Goal: Information Seeking & Learning: Learn about a topic

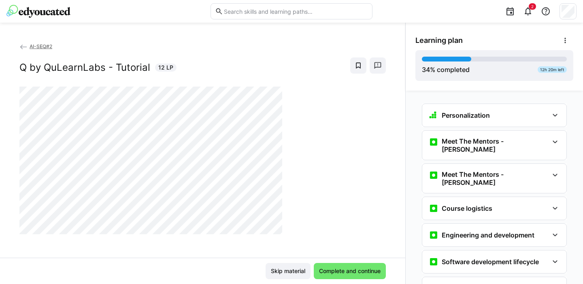
scroll to position [43, 0]
click at [305, 40] on eds-icon at bounding box center [565, 40] width 8 height 8
click at [305, 57] on span "View details" at bounding box center [534, 61] width 78 height 17
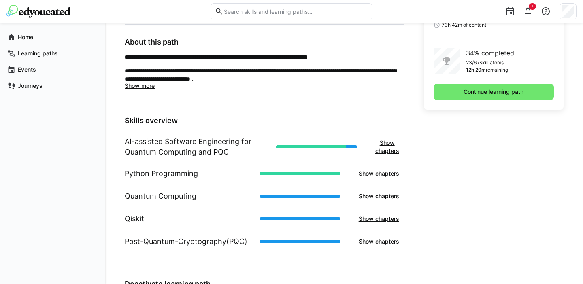
scroll to position [330, 0]
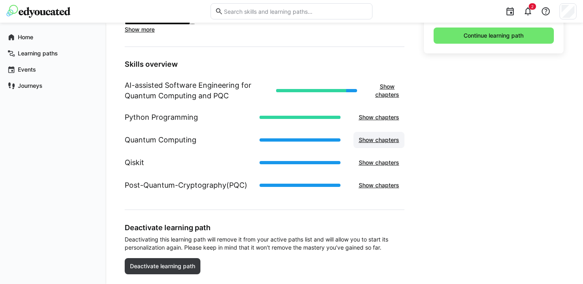
click at [305, 143] on span "Show chapters" at bounding box center [378, 140] width 43 height 8
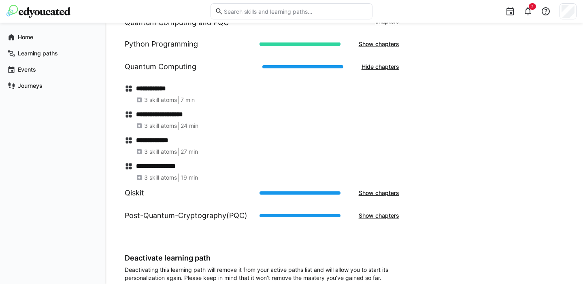
scroll to position [407, 0]
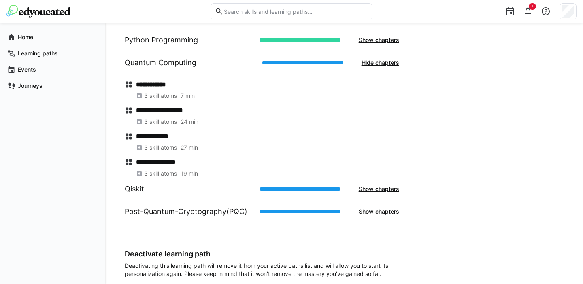
click at [134, 190] on h1 "Qiskit" at bounding box center [134, 189] width 19 height 11
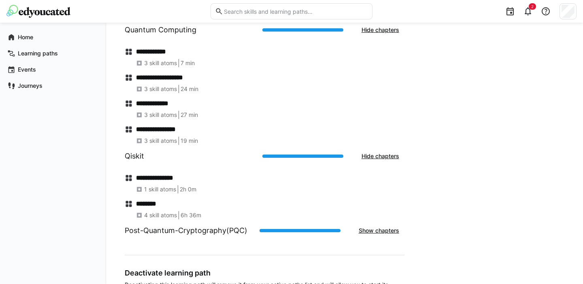
scroll to position [444, 0]
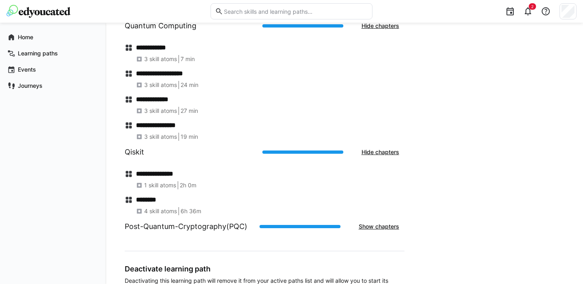
click at [178, 228] on h1 "Post-Quantum-Cryptography(PQC)" at bounding box center [186, 226] width 123 height 11
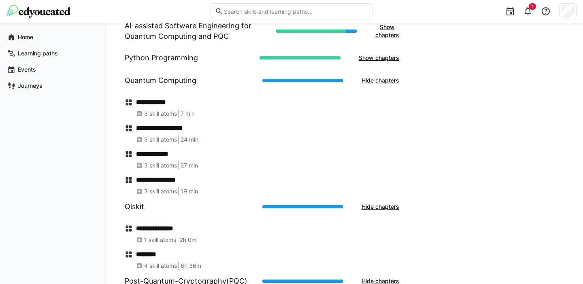
scroll to position [389, 0]
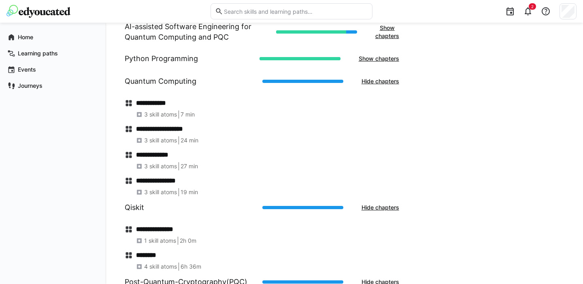
click at [155, 116] on span "3 skill atoms" at bounding box center [160, 115] width 33 height 8
click at [174, 103] on h4 "**********" at bounding box center [270, 103] width 268 height 8
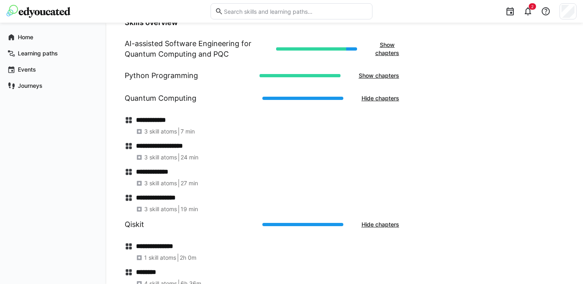
scroll to position [373, 0]
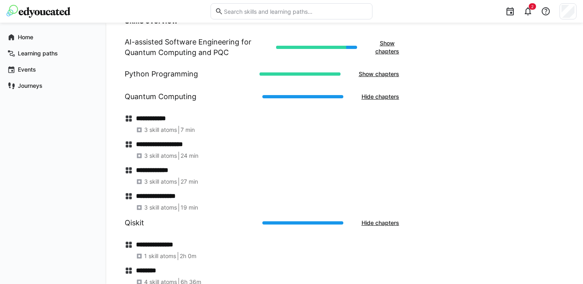
click at [183, 70] on h1 "Python Programming" at bounding box center [161, 74] width 73 height 11
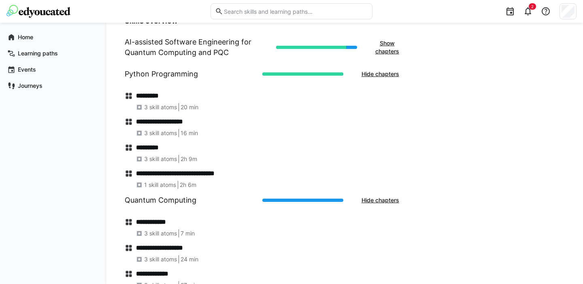
click at [218, 52] on h1 "AI-assisted Software Engineering for Quantum Computing and PQC" at bounding box center [197, 47] width 145 height 21
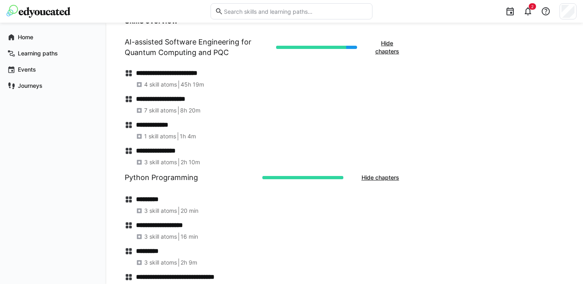
click at [168, 148] on h4 "**********" at bounding box center [270, 151] width 268 height 8
click at [305, 54] on span "Hide chapters" at bounding box center [387, 47] width 26 height 16
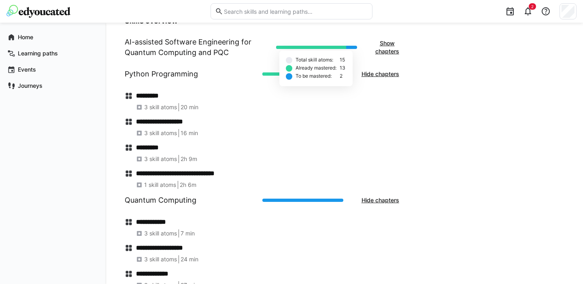
click at [305, 46] on div at bounding box center [316, 47] width 81 height 3
click at [305, 50] on span "Show chapters" at bounding box center [387, 47] width 26 height 16
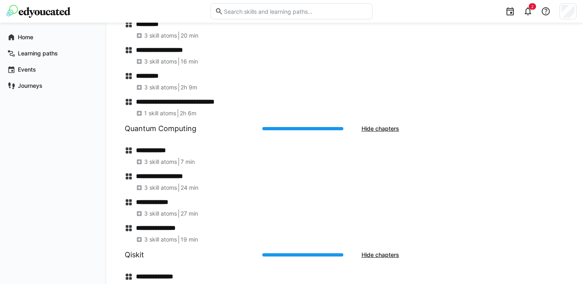
scroll to position [551, 0]
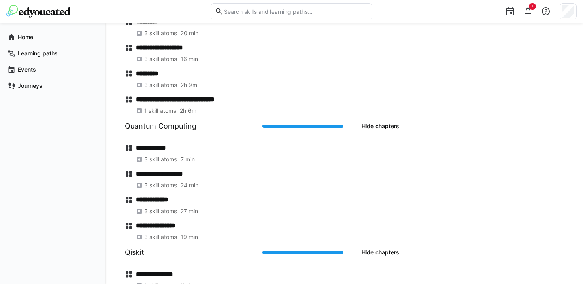
click at [163, 147] on h4 "**********" at bounding box center [270, 148] width 268 height 8
click at [38, 57] on span "Learning paths" at bounding box center [57, 53] width 81 height 8
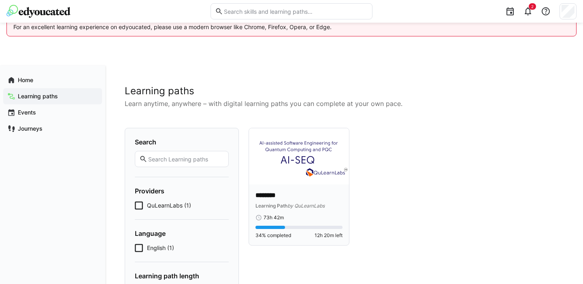
click at [268, 177] on img at bounding box center [299, 156] width 100 height 56
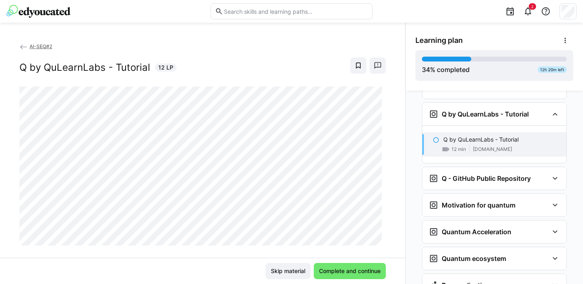
scroll to position [783, 0]
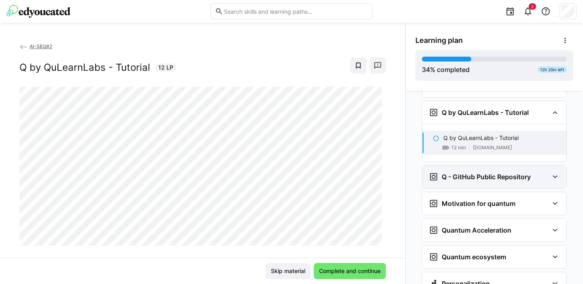
click at [305, 172] on div "Q - GitHub Public Repository" at bounding box center [480, 177] width 102 height 10
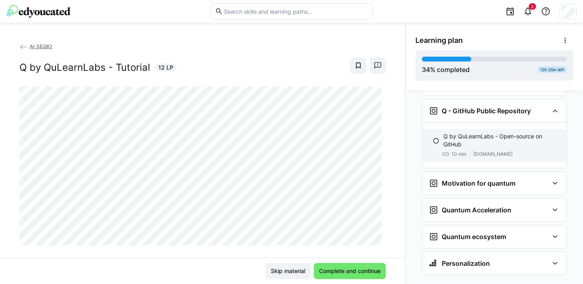
scroll to position [850, 0]
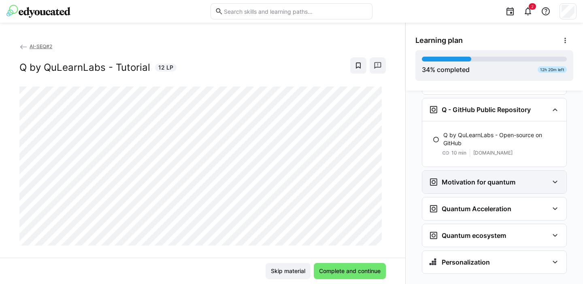
click at [305, 178] on h3 "Motivation for quantum" at bounding box center [479, 182] width 74 height 8
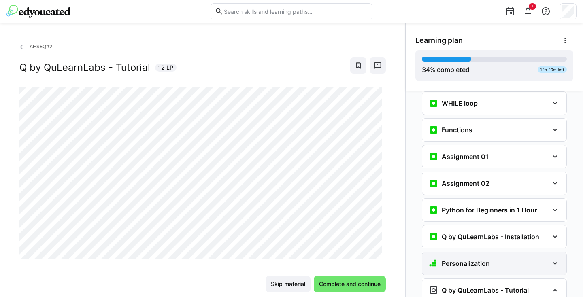
scroll to position [604, 0]
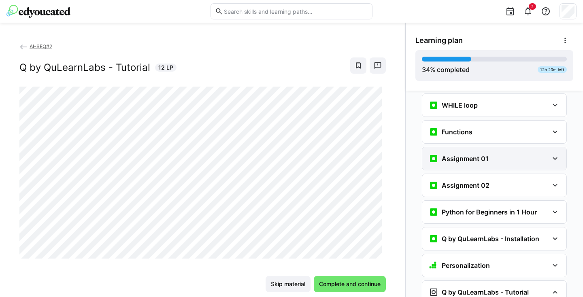
click at [305, 154] on div "Assignment 01" at bounding box center [459, 159] width 60 height 10
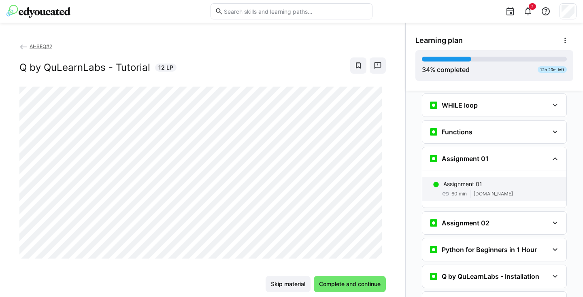
click at [305, 191] on span "60 min" at bounding box center [458, 194] width 15 height 6
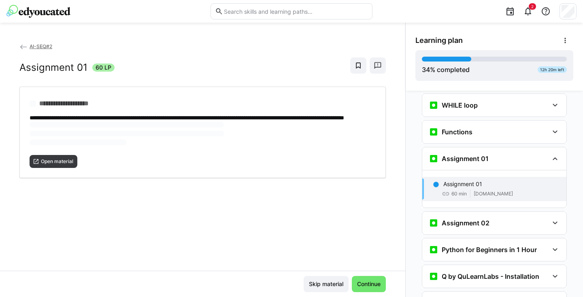
scroll to position [647, 0]
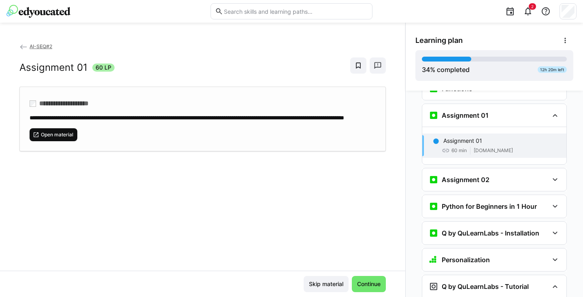
click at [68, 138] on span "Open material" at bounding box center [57, 135] width 34 height 6
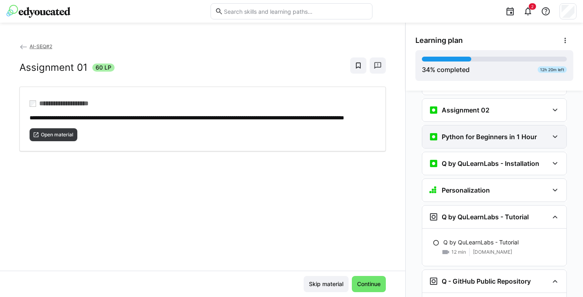
scroll to position [735, 0]
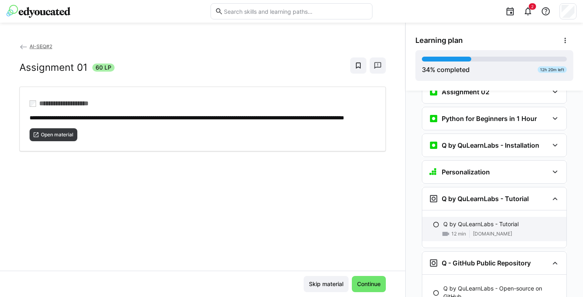
click at [305, 220] on p "Q by QuLearnLabs - Tutorial" at bounding box center [480, 224] width 75 height 8
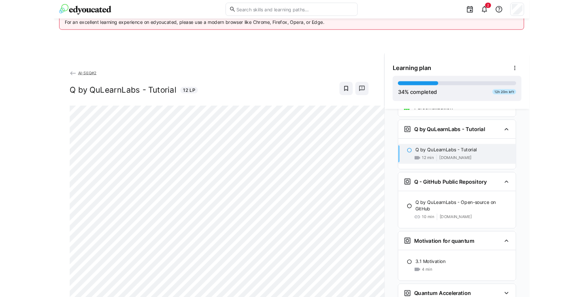
scroll to position [43, 0]
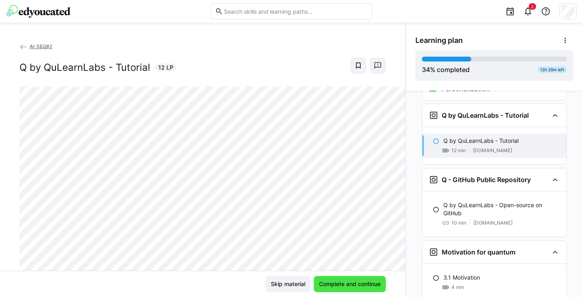
click at [305, 283] on span "Complete and continue" at bounding box center [350, 284] width 64 height 8
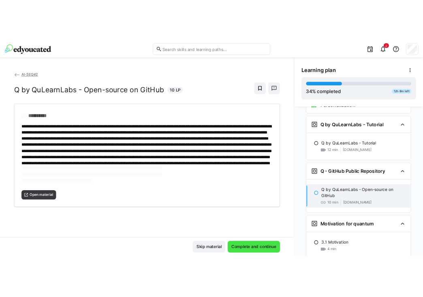
scroll to position [882, 0]
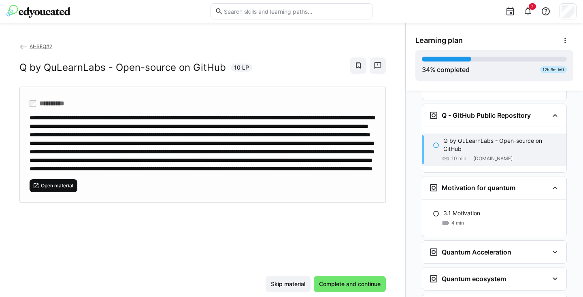
click at [60, 192] on span "Open material" at bounding box center [54, 185] width 48 height 13
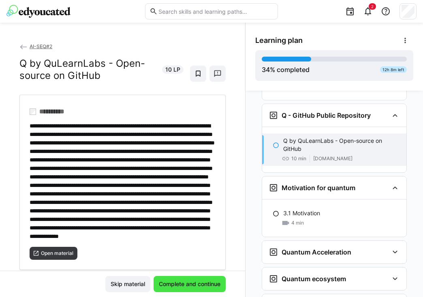
click at [211, 279] on span "Complete and continue" at bounding box center [189, 284] width 72 height 16
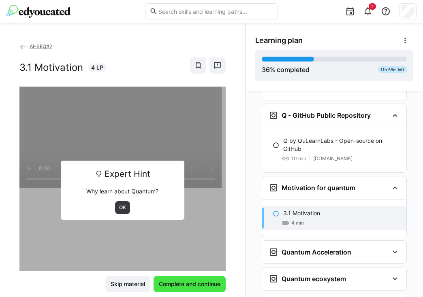
scroll to position [915, 0]
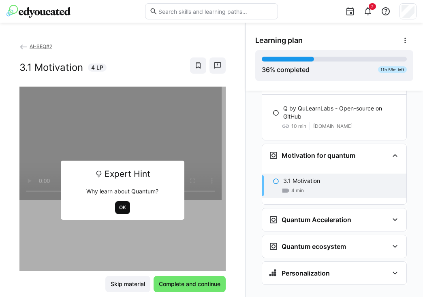
click at [123, 203] on span "OK" at bounding box center [122, 207] width 15 height 13
